Goal: Information Seeking & Learning: Learn about a topic

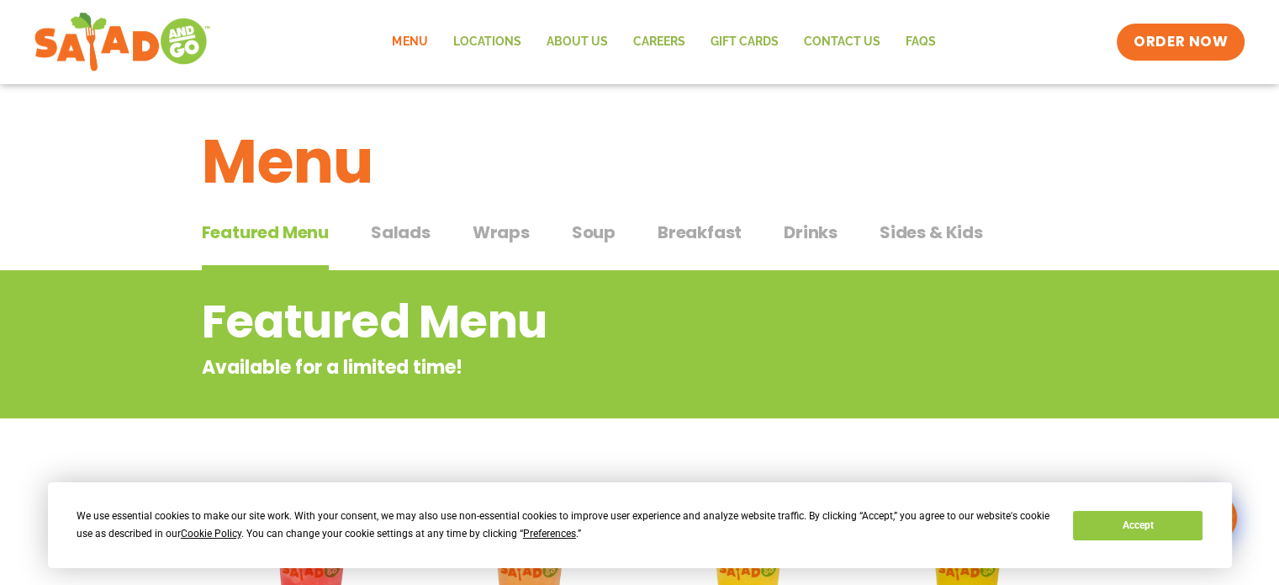
click at [498, 238] on span "Wraps" at bounding box center [501, 232] width 57 height 25
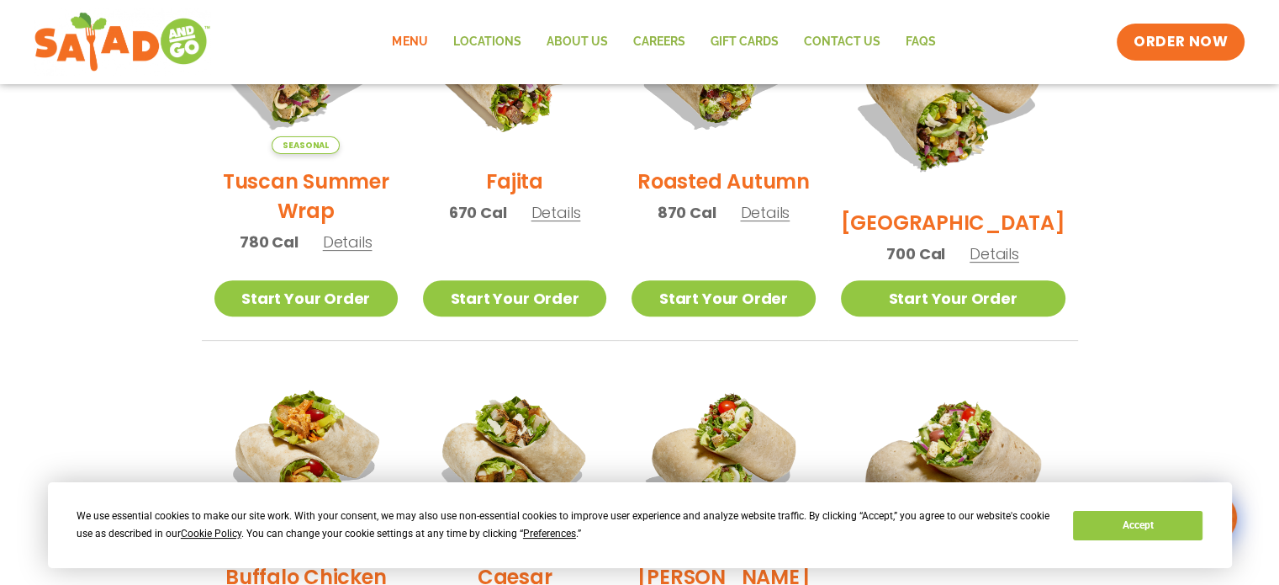
scroll to position [589, 0]
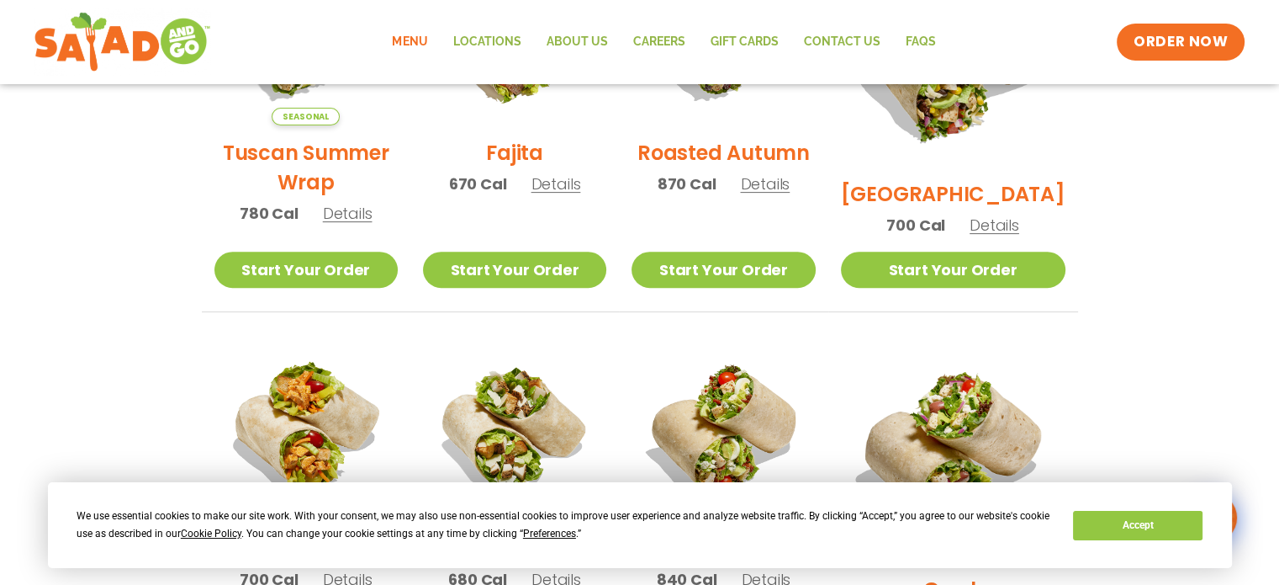
click at [521, 147] on h2 "Fajita" at bounding box center [514, 152] width 57 height 29
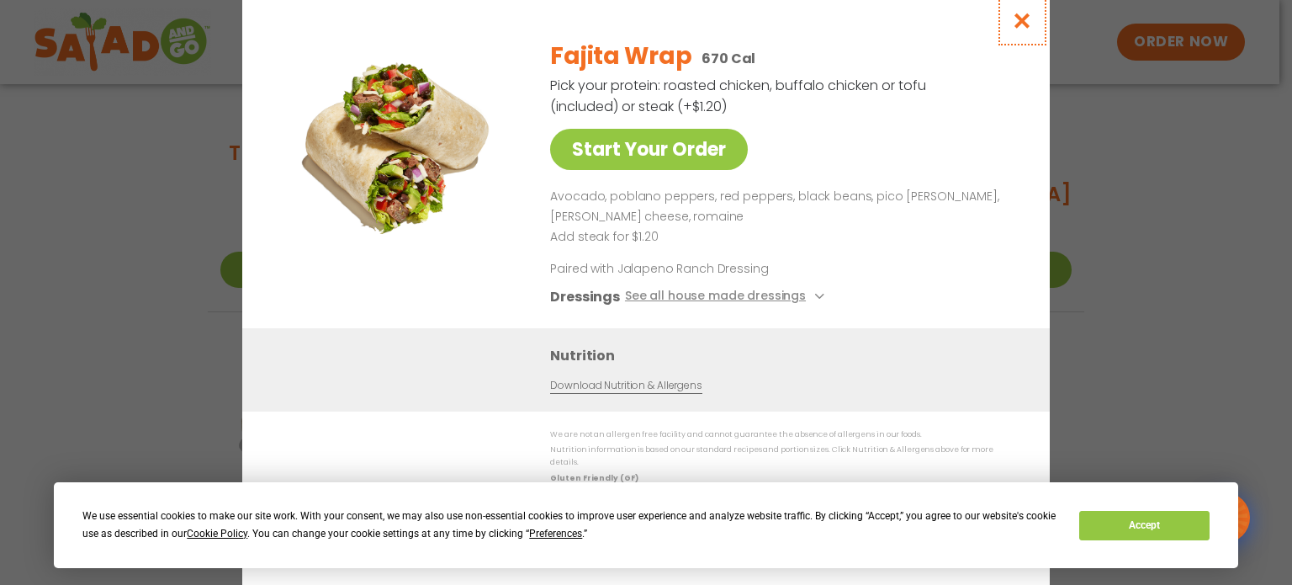
click at [1020, 29] on icon "Close modal" at bounding box center [1022, 21] width 21 height 18
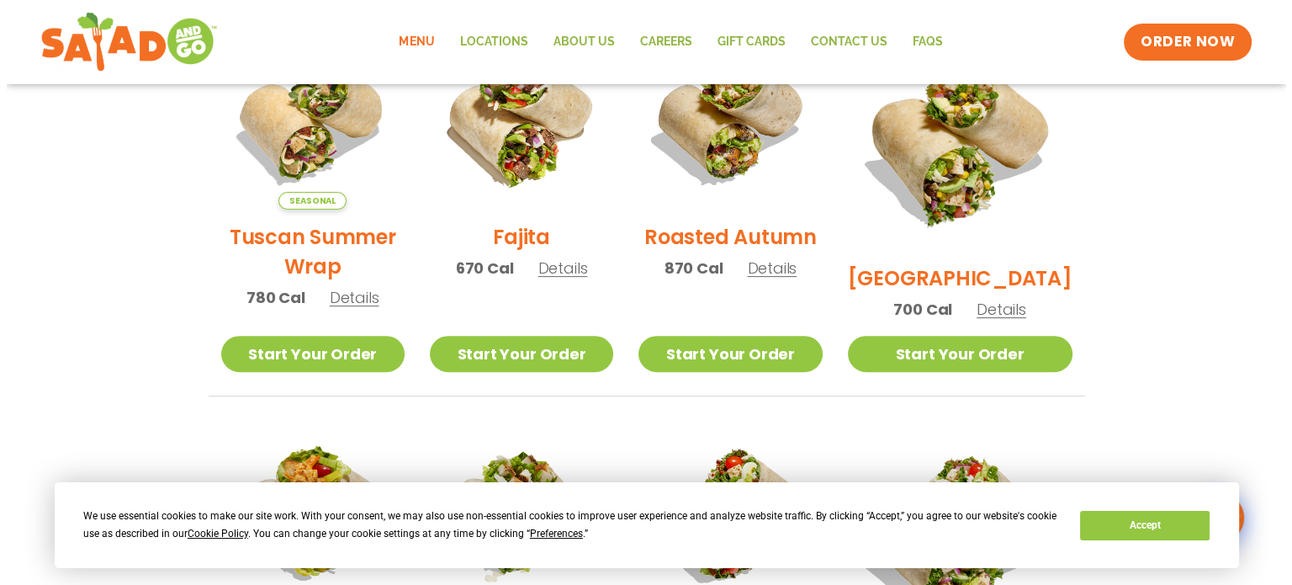
scroll to position [421, 0]
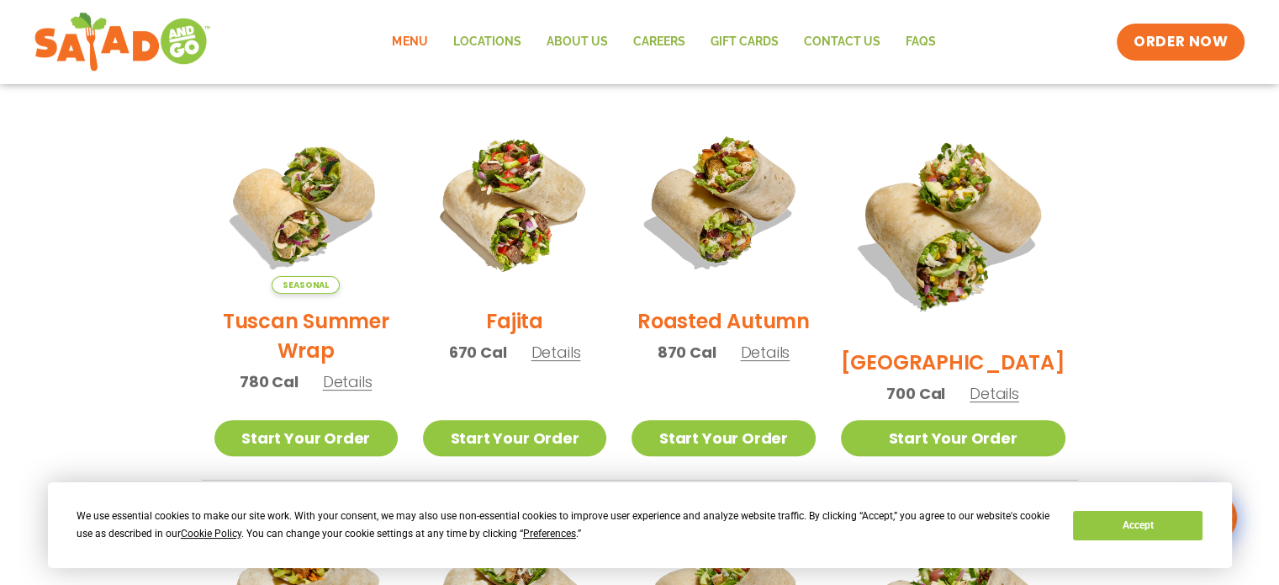
click at [311, 329] on h2 "Tuscan Summer Wrap" at bounding box center [305, 335] width 183 height 59
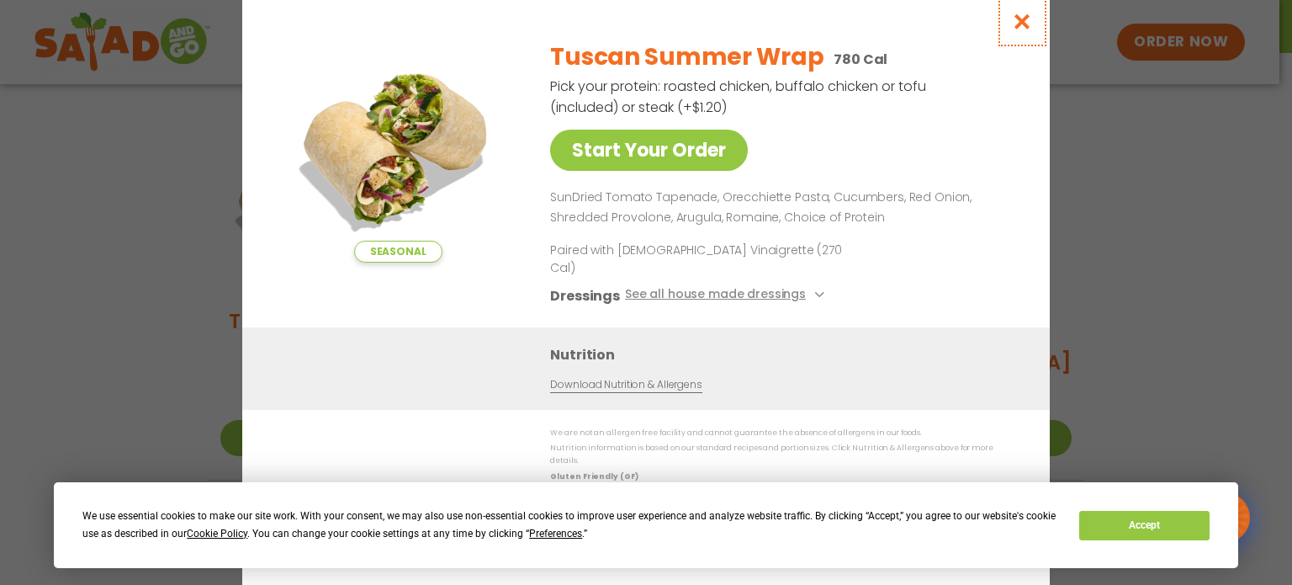
click at [1020, 30] on icon "Close modal" at bounding box center [1022, 22] width 21 height 18
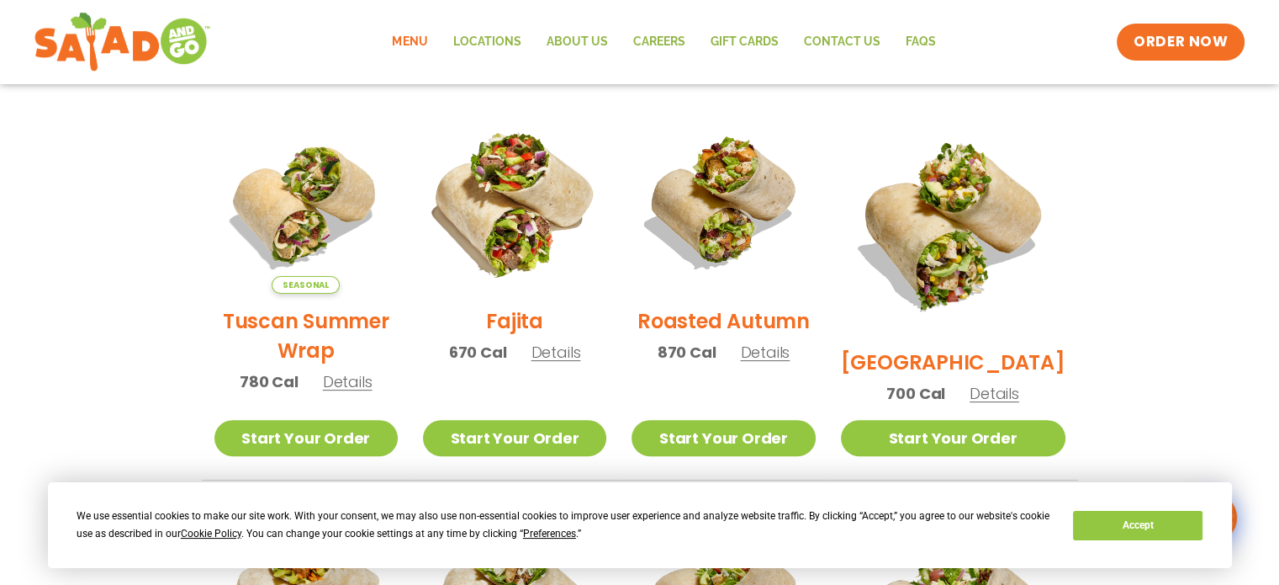
click at [520, 225] on img at bounding box center [514, 201] width 215 height 215
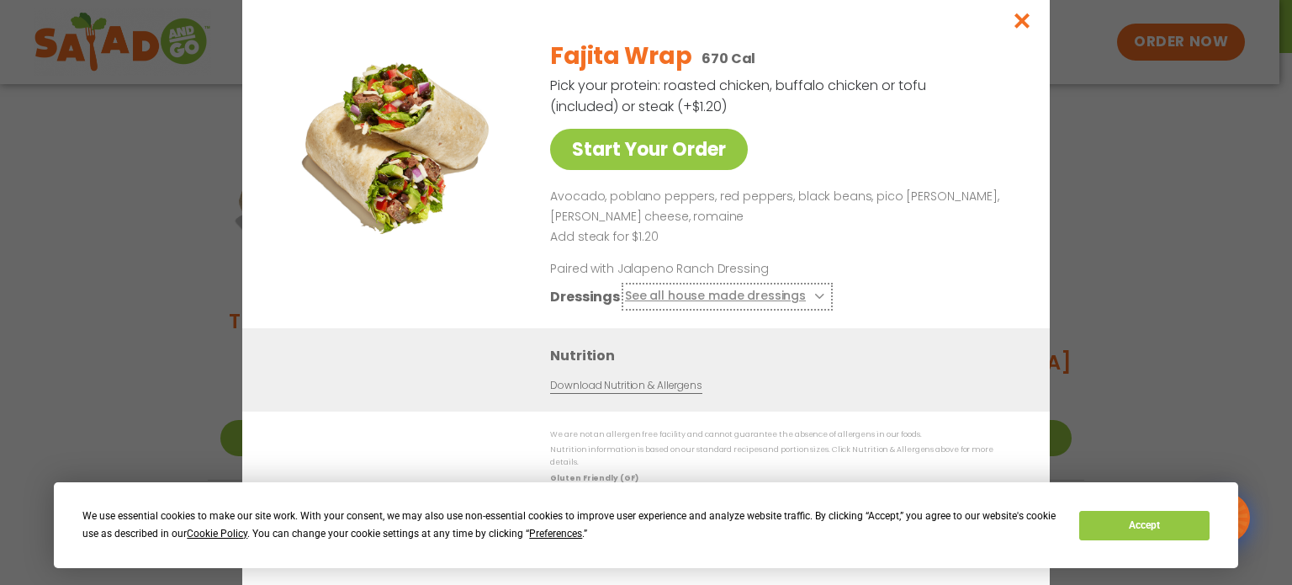
click at [785, 302] on button "See all house made dressings" at bounding box center [727, 296] width 204 height 21
